Goal: Use online tool/utility: Use online tool/utility

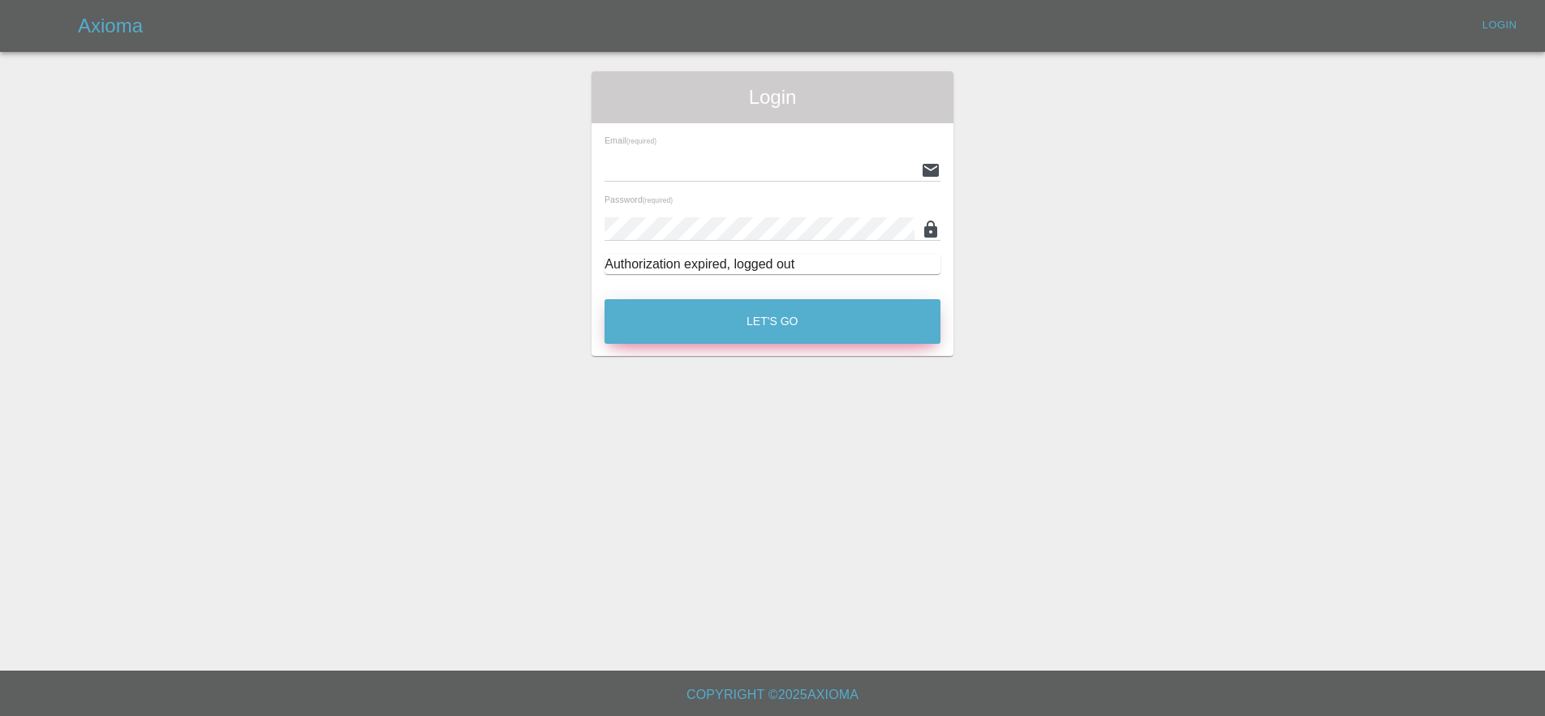
type input "[EMAIL_ADDRESS][PERSON_NAME][DOMAIN_NAME]"
click at [806, 315] on button "Let's Go" at bounding box center [772, 321] width 336 height 45
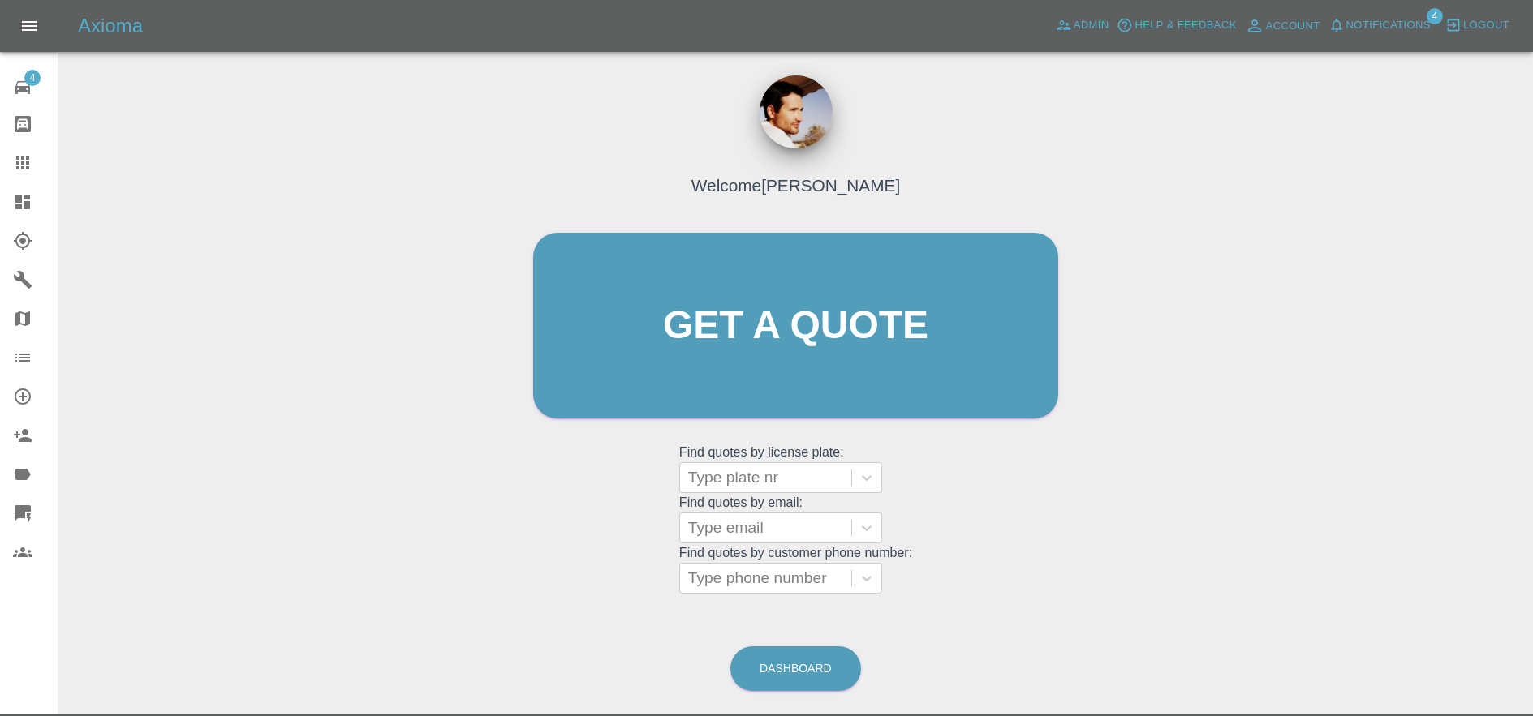
click at [32, 516] on div at bounding box center [35, 513] width 45 height 19
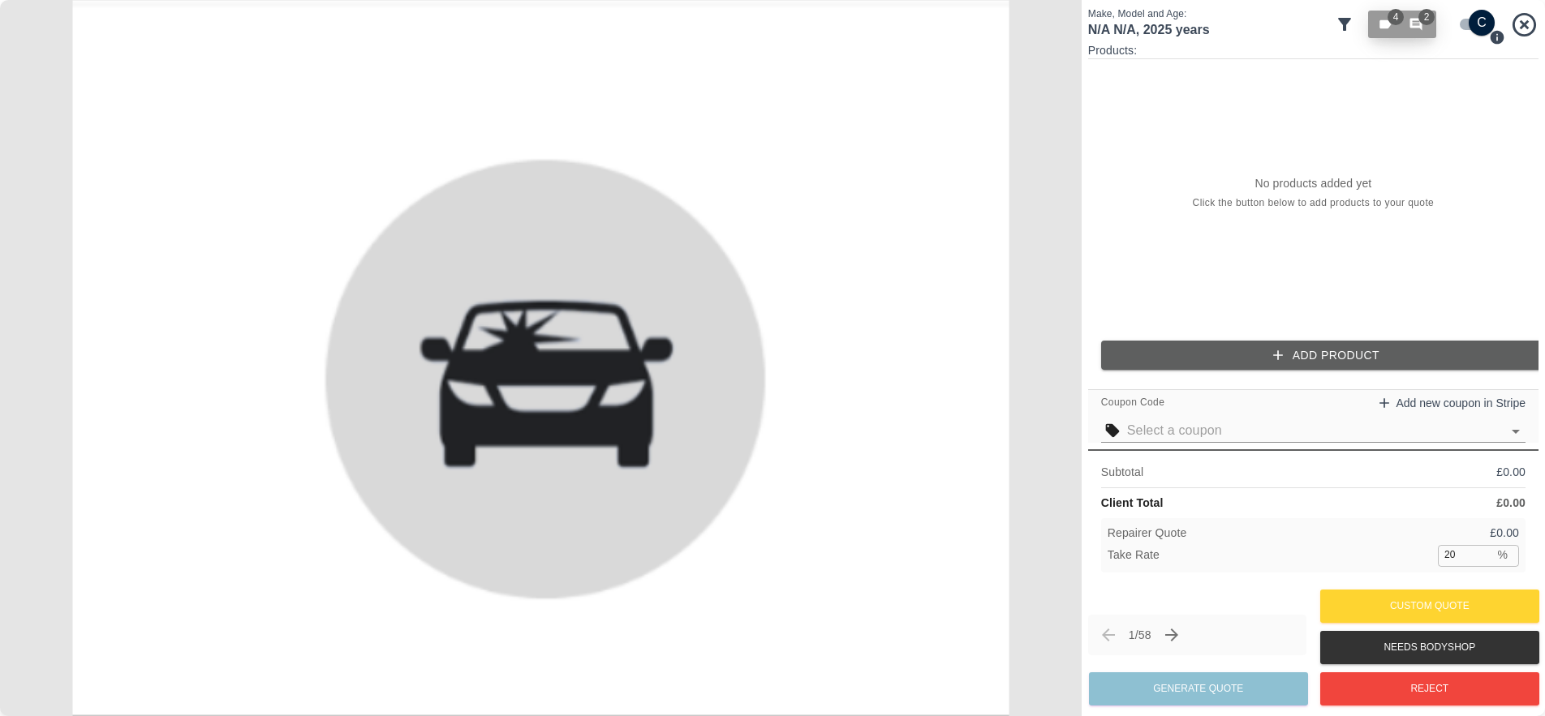
click at [1381, 32] on button "4 2" at bounding box center [1402, 25] width 68 height 28
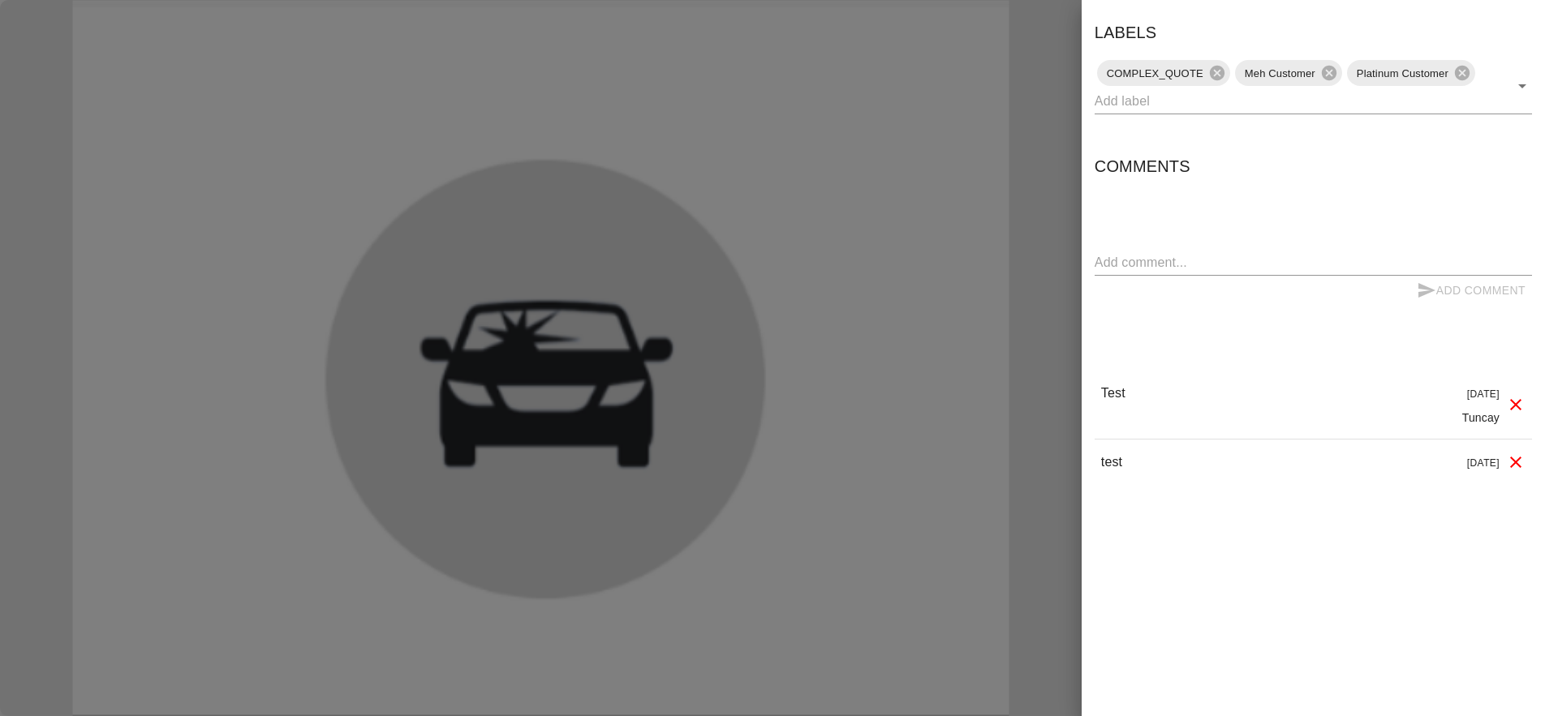
click at [1059, 100] on div at bounding box center [772, 358] width 1545 height 716
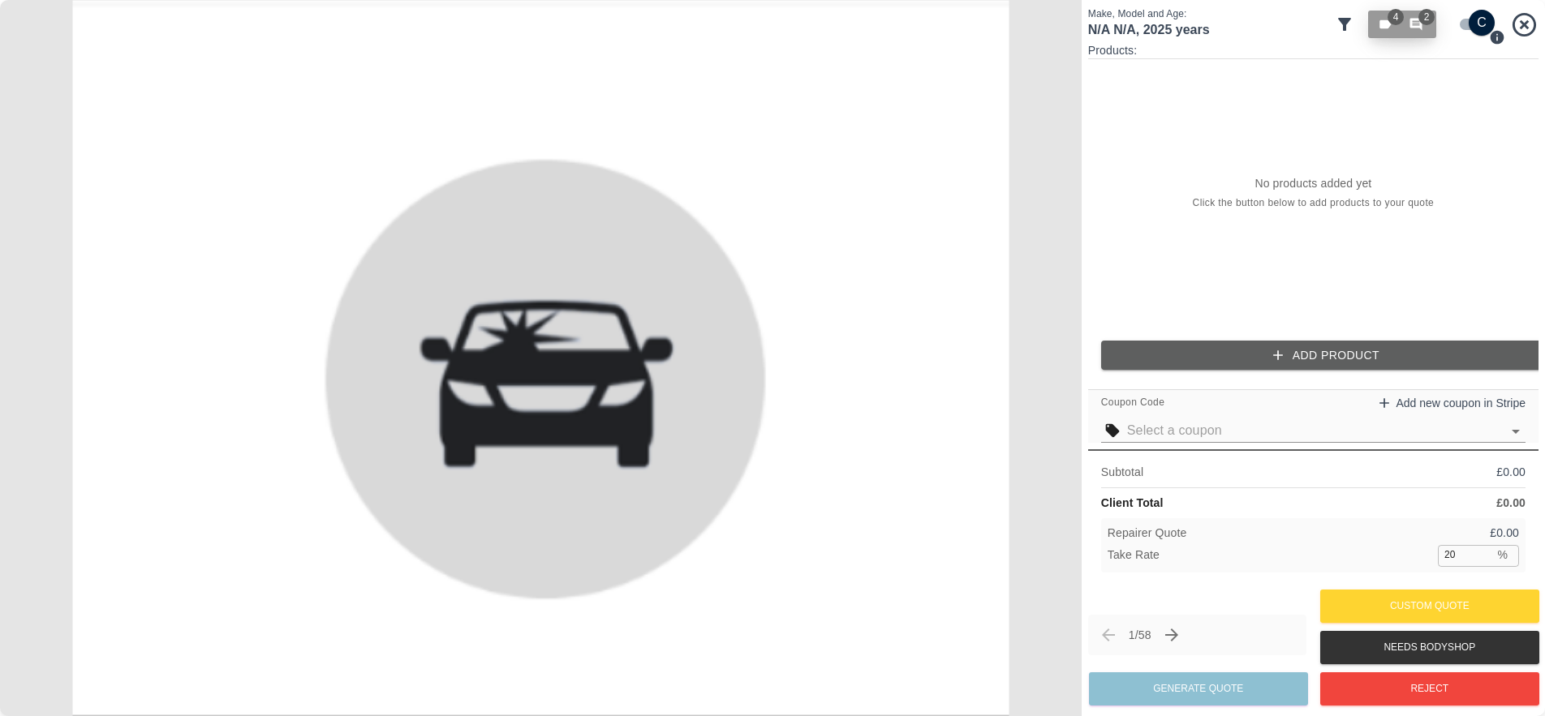
click at [1387, 28] on icon "button" at bounding box center [1384, 24] width 11 height 9
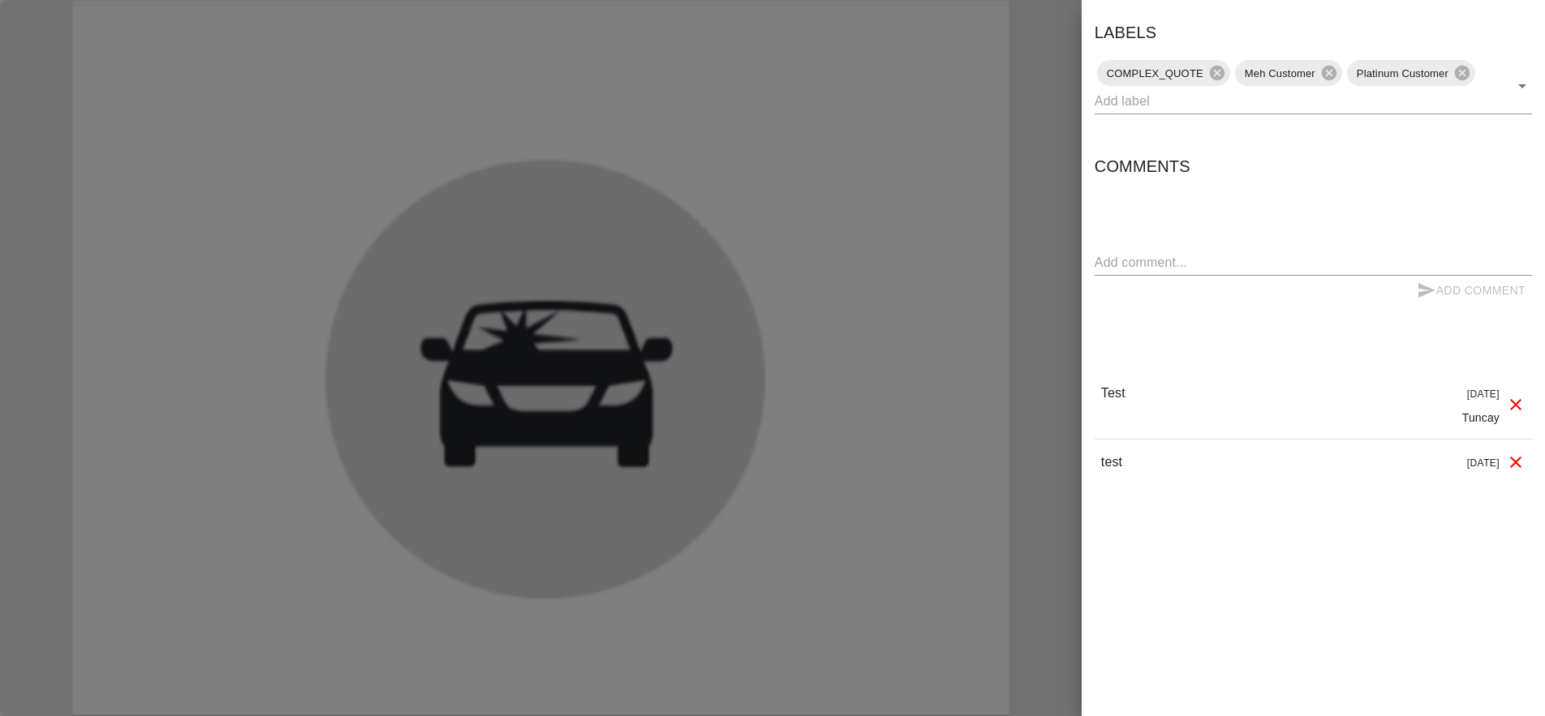
click at [1387, 28] on div "Labels COMPLEX_QUOTE Meh Customer Platinum Customer" at bounding box center [1312, 66] width 437 height 95
click at [1052, 152] on div at bounding box center [772, 358] width 1545 height 716
